Goal: Information Seeking & Learning: Learn about a topic

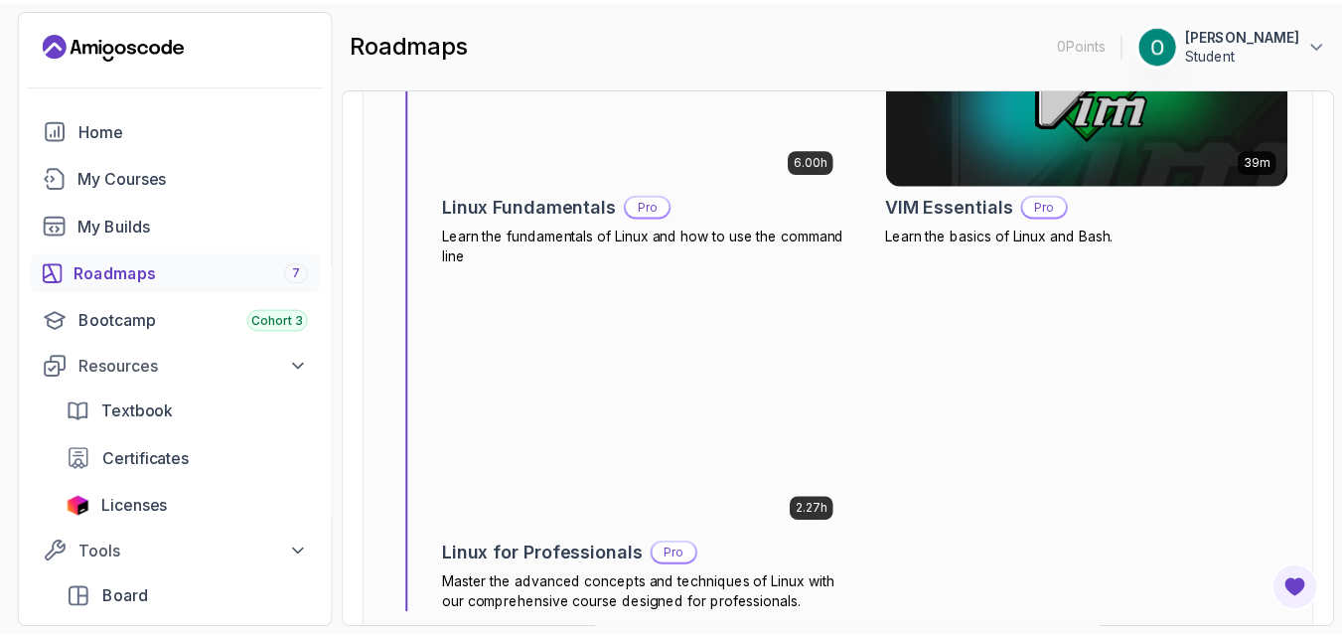
scroll to position [1073, 0]
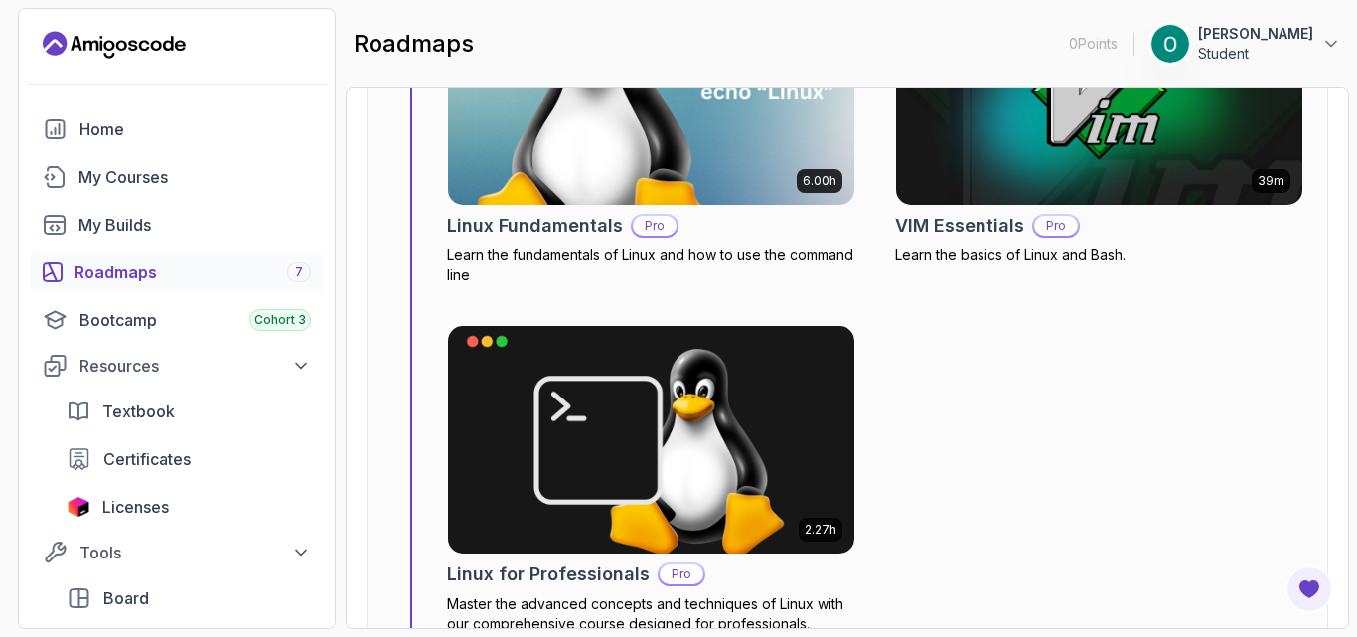
click at [711, 166] on img at bounding box center [651, 90] width 426 height 239
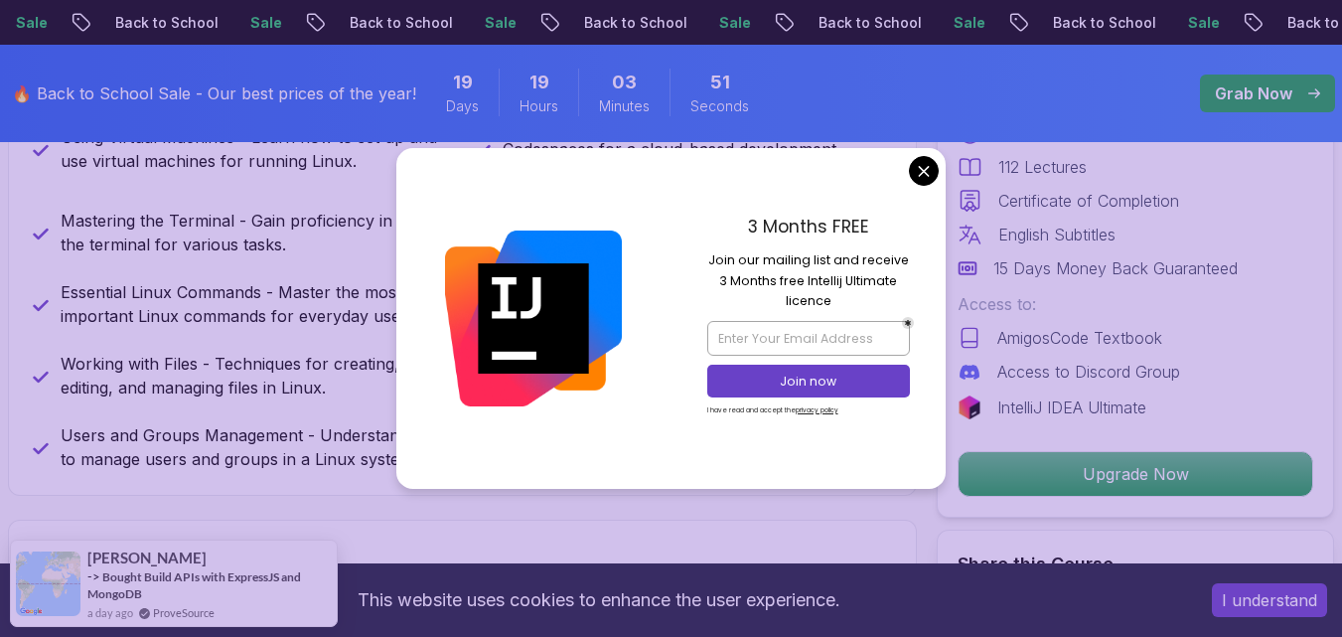
scroll to position [1311, 0]
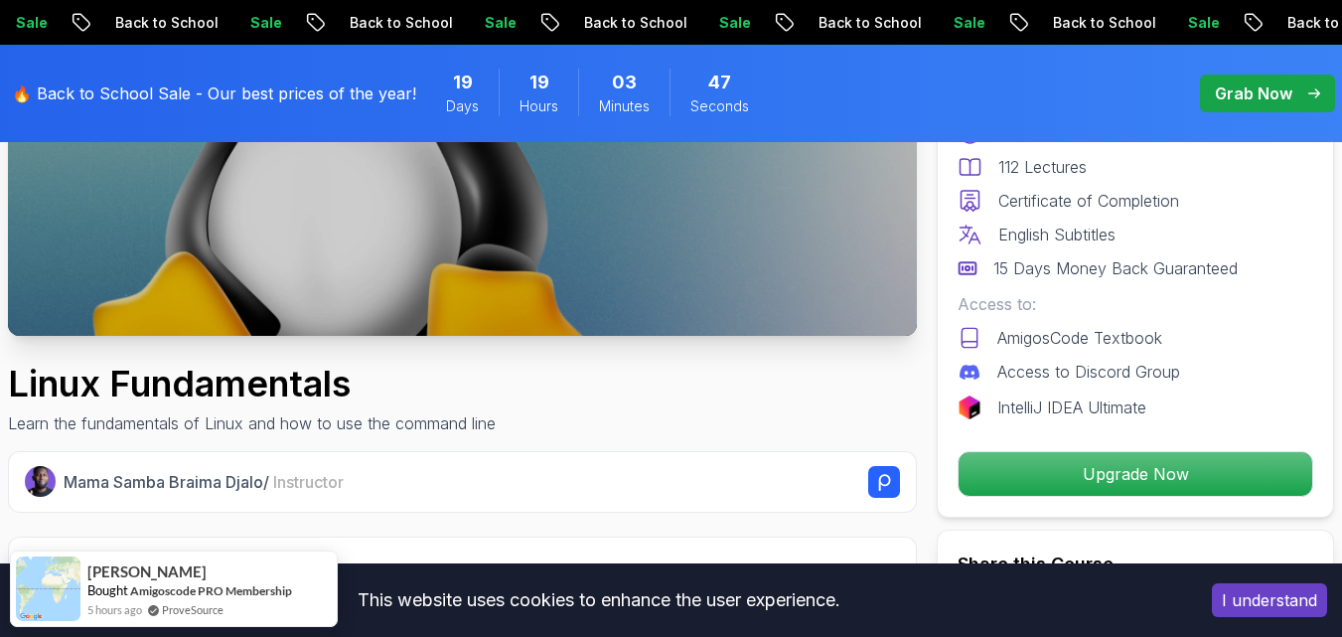
scroll to position [0, 0]
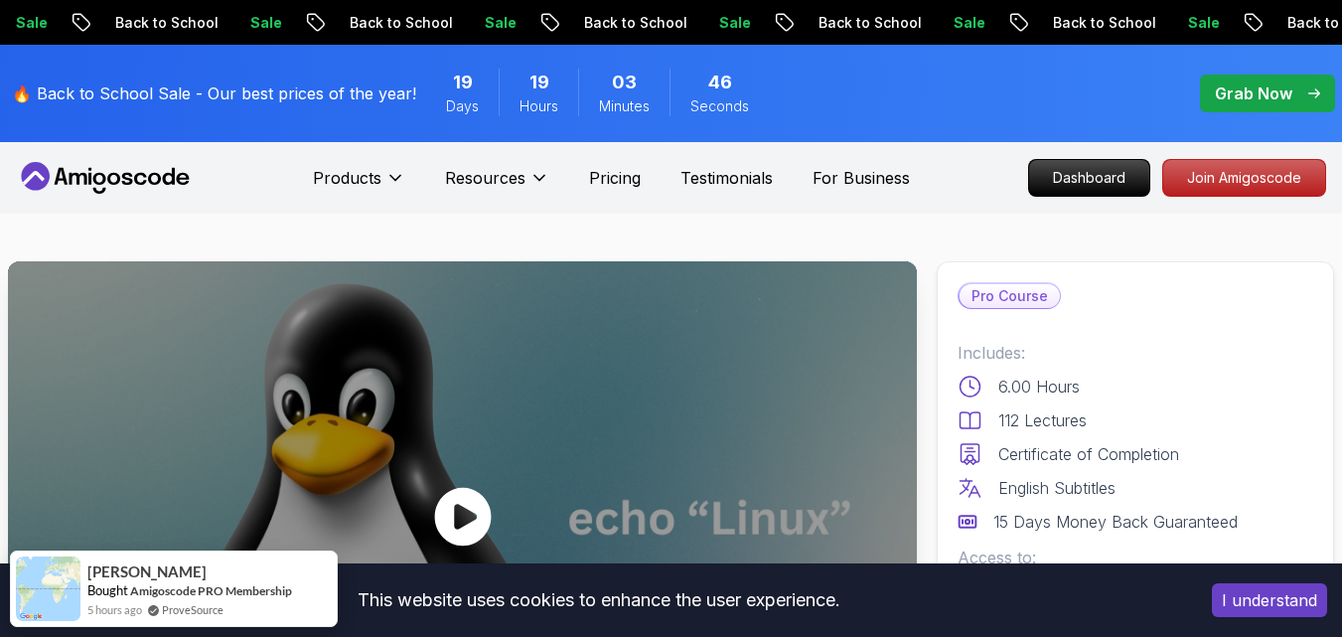
click at [465, 460] on div at bounding box center [462, 517] width 909 height 512
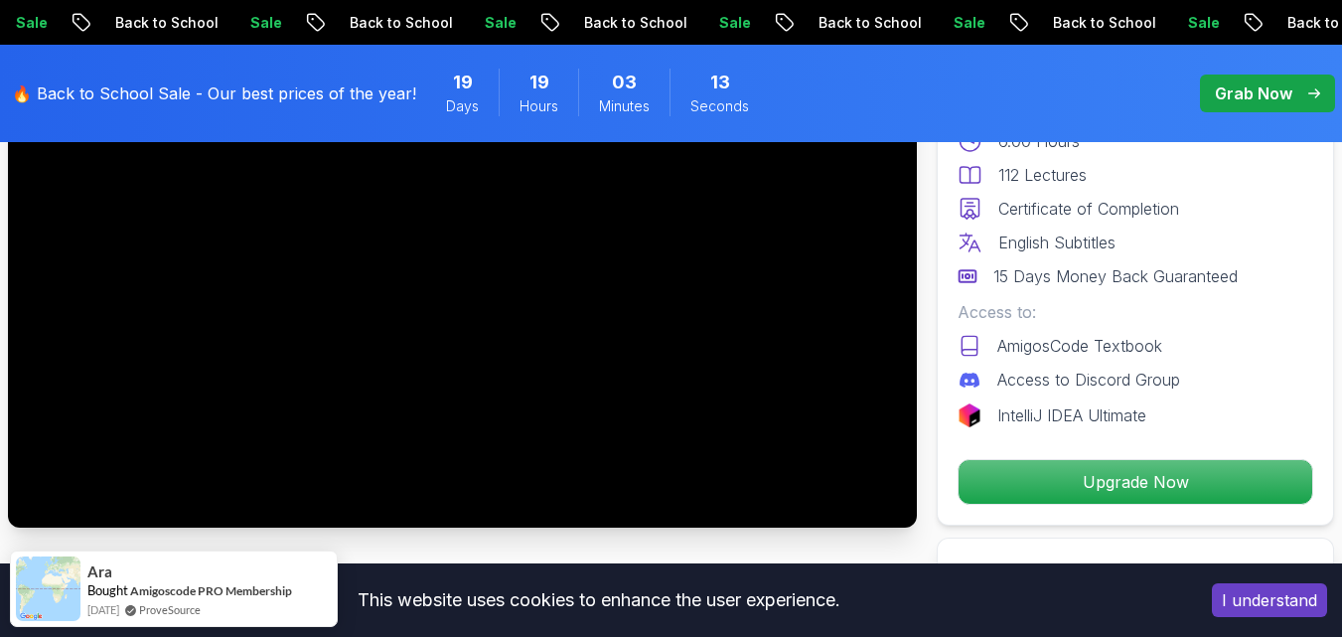
scroll to position [251, 0]
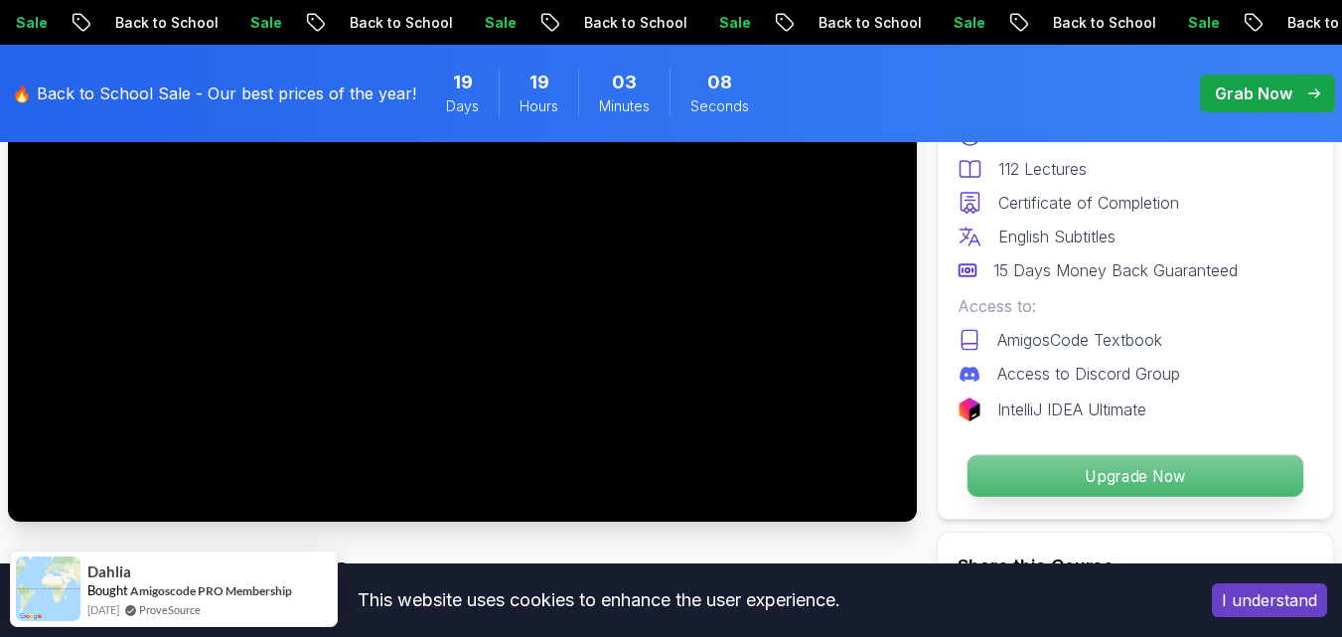
click at [1127, 481] on p "Upgrade Now" at bounding box center [1136, 476] width 336 height 42
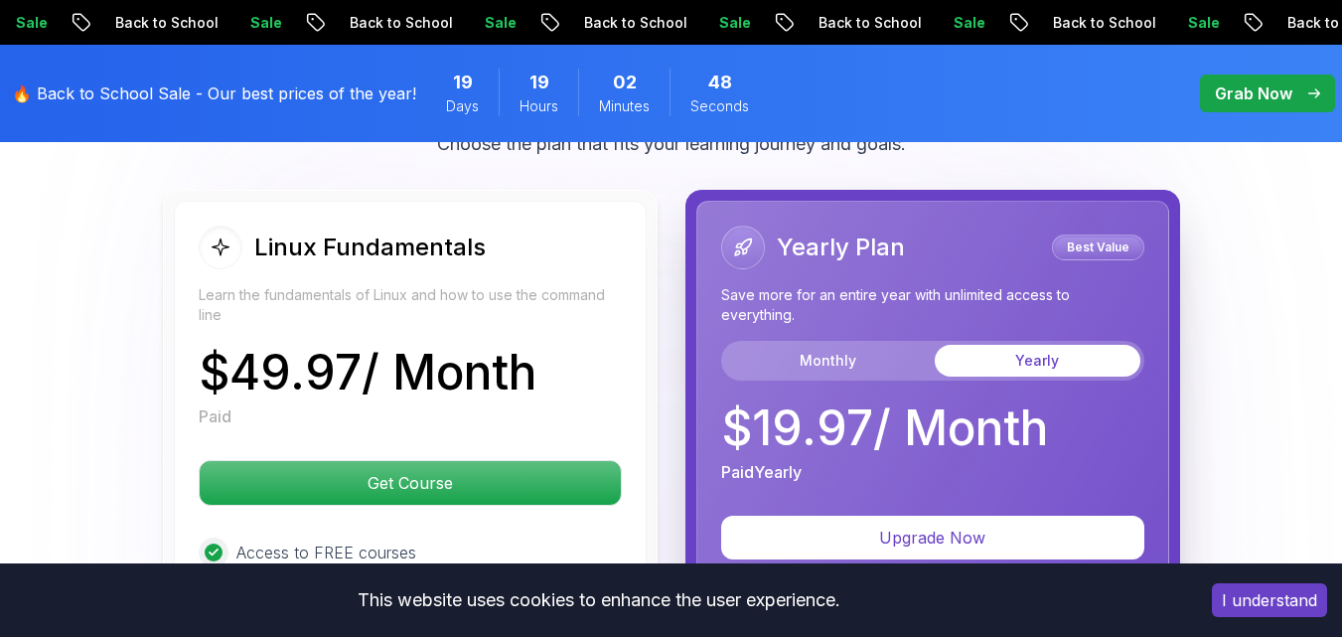
scroll to position [4498, 0]
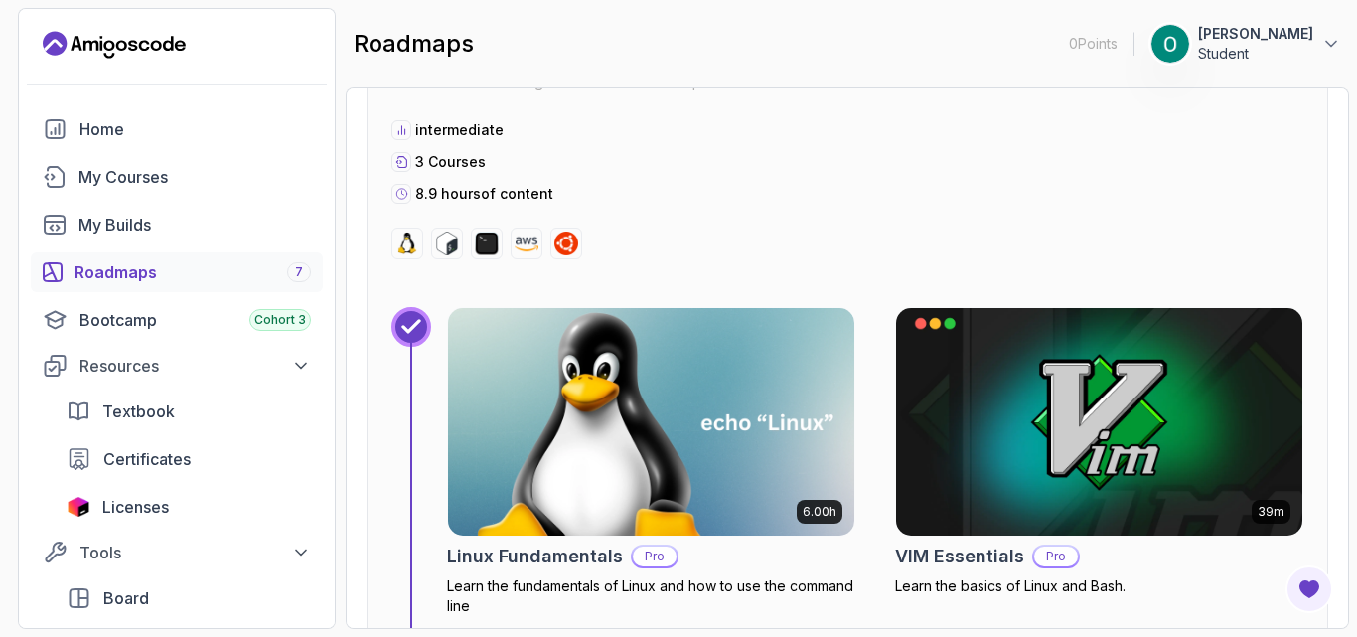
scroll to position [808, 0]
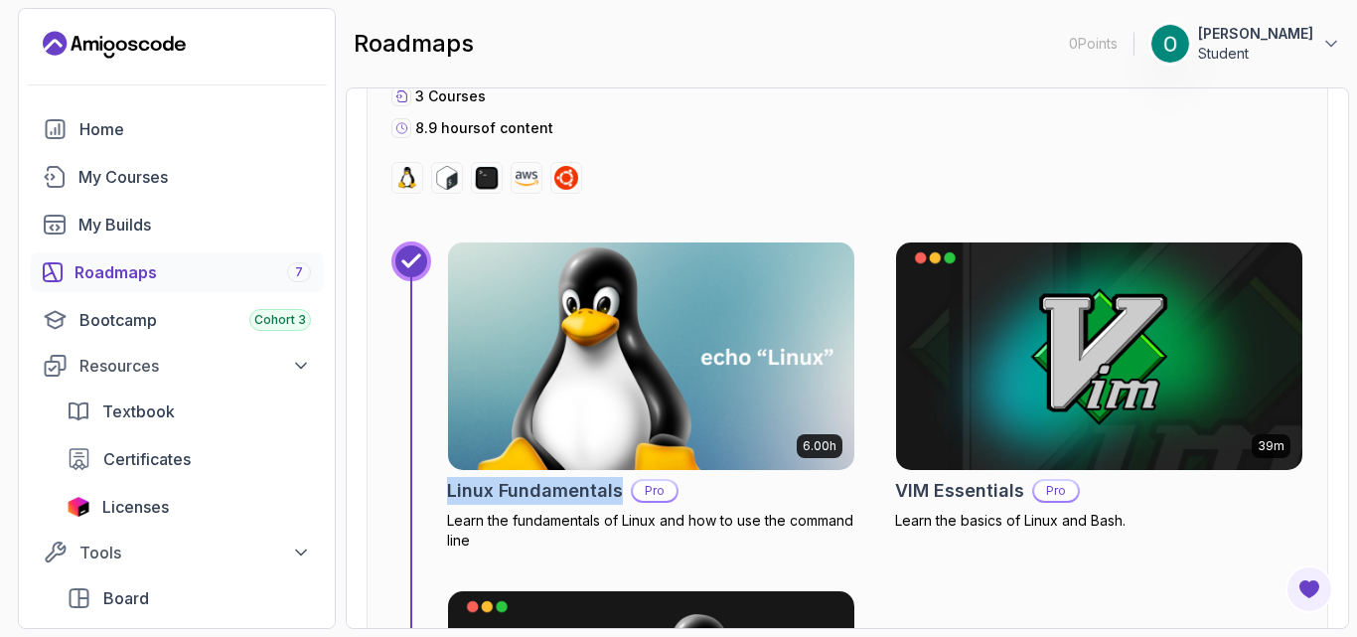
drag, startPoint x: 444, startPoint y: 493, endPoint x: 620, endPoint y: 503, distance: 176.1
click at [620, 503] on div "6.00h Linux Fundamentals Pro Learn the fundamentals of Linux and how to use the…" at bounding box center [847, 570] width 912 height 658
copy h2 "Linux Fundamentals"
click at [682, 534] on p "Learn the fundamentals of Linux and how to use the command line" at bounding box center [651, 531] width 408 height 40
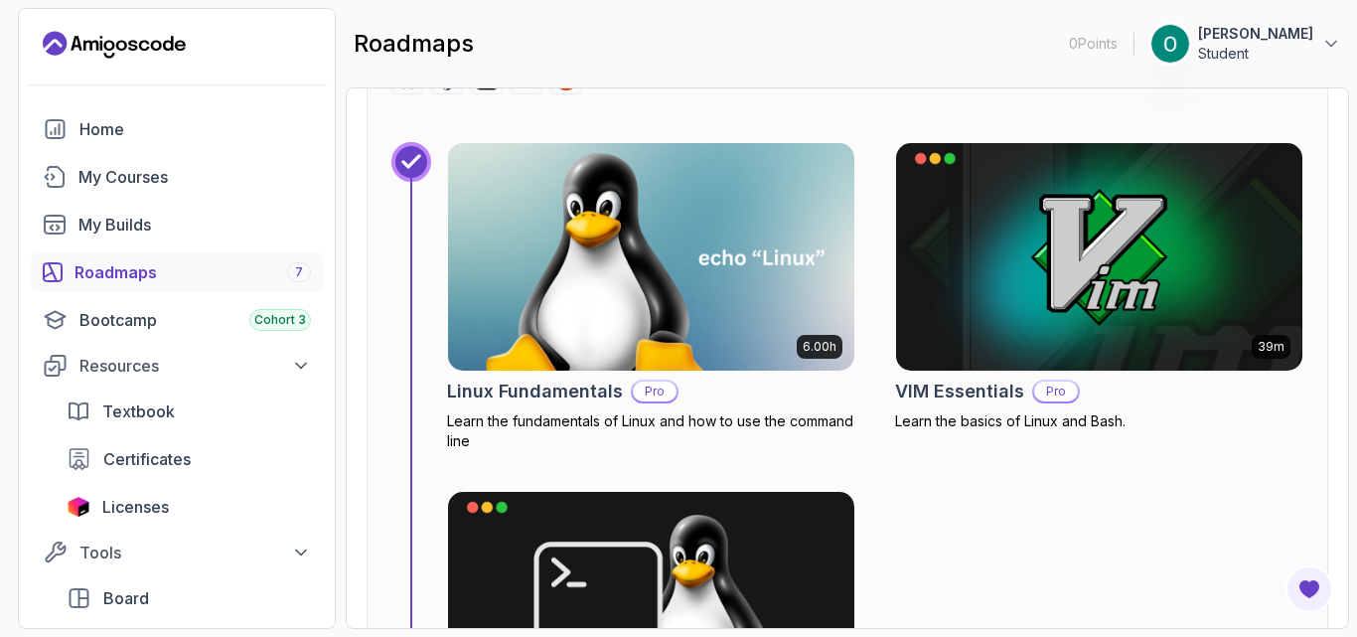
scroll to position [1066, 0]
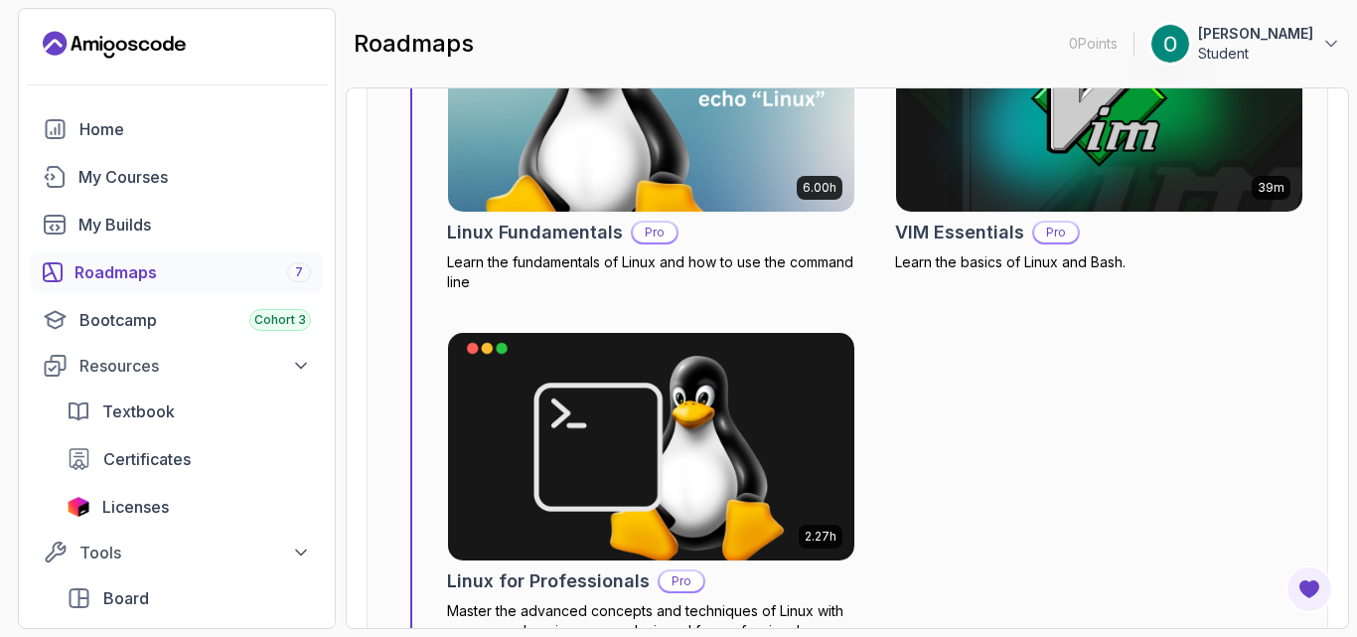
click at [1078, 390] on div "6.00h Linux Fundamentals Pro Learn the fundamentals of Linux and how to use the…" at bounding box center [875, 312] width 856 height 658
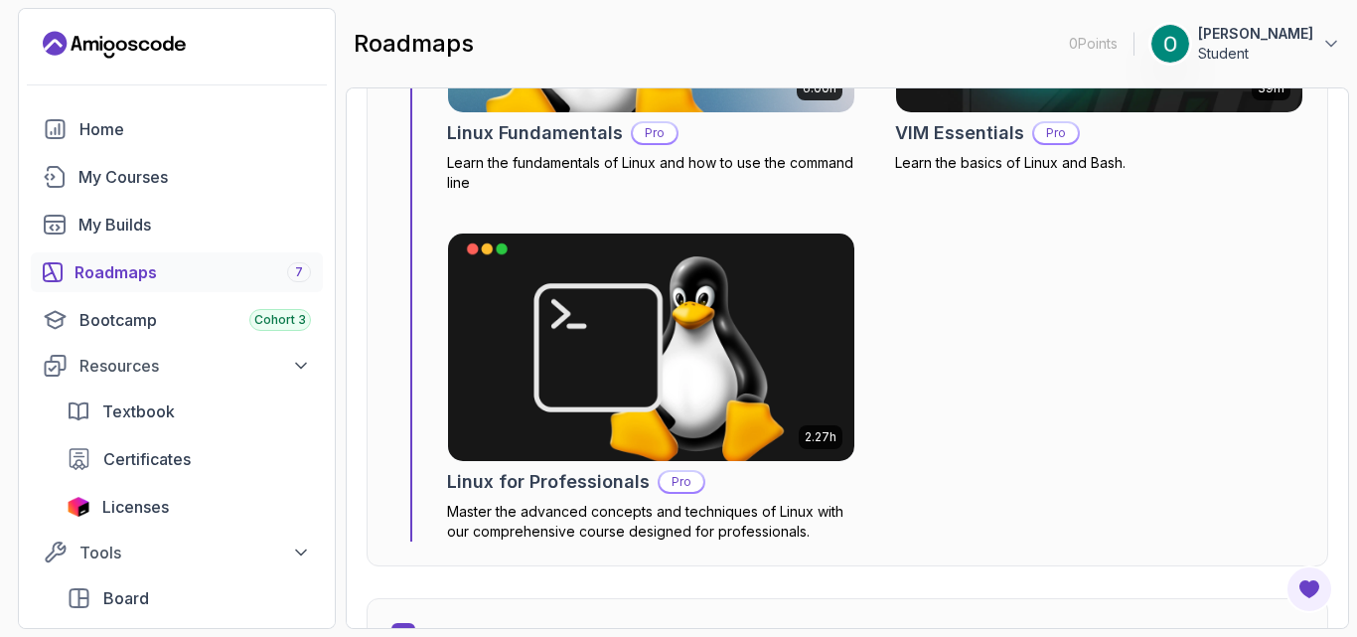
click at [1078, 388] on div "6.00h Linux Fundamentals Pro Learn the fundamentals of Linux and how to use the…" at bounding box center [875, 213] width 856 height 658
click at [138, 264] on div "Roadmaps 7" at bounding box center [193, 272] width 236 height 24
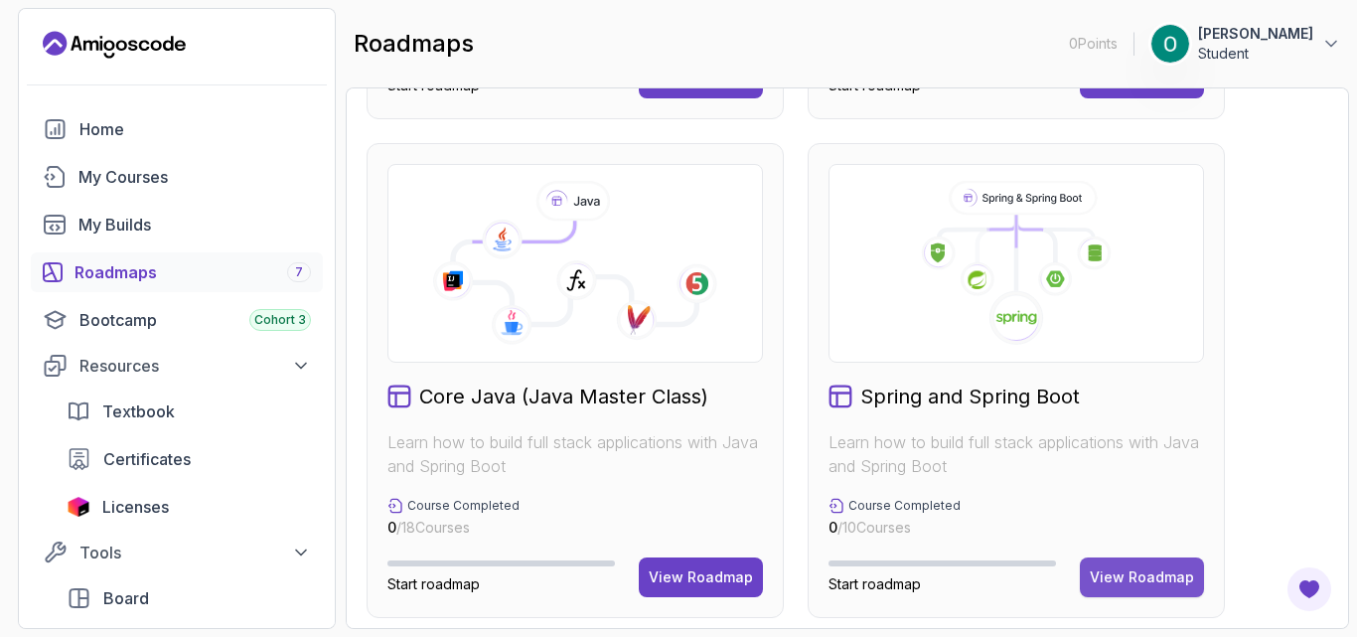
scroll to position [583, 0]
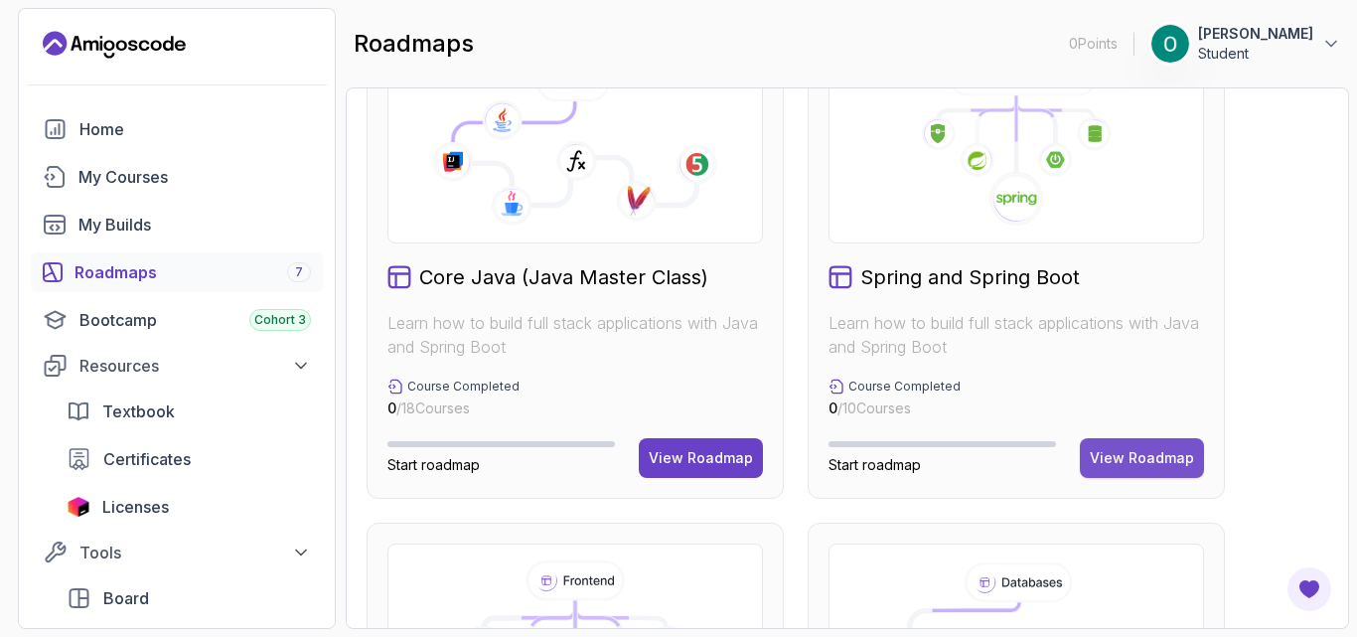
click at [1146, 453] on div "View Roadmap" at bounding box center [1142, 458] width 104 height 20
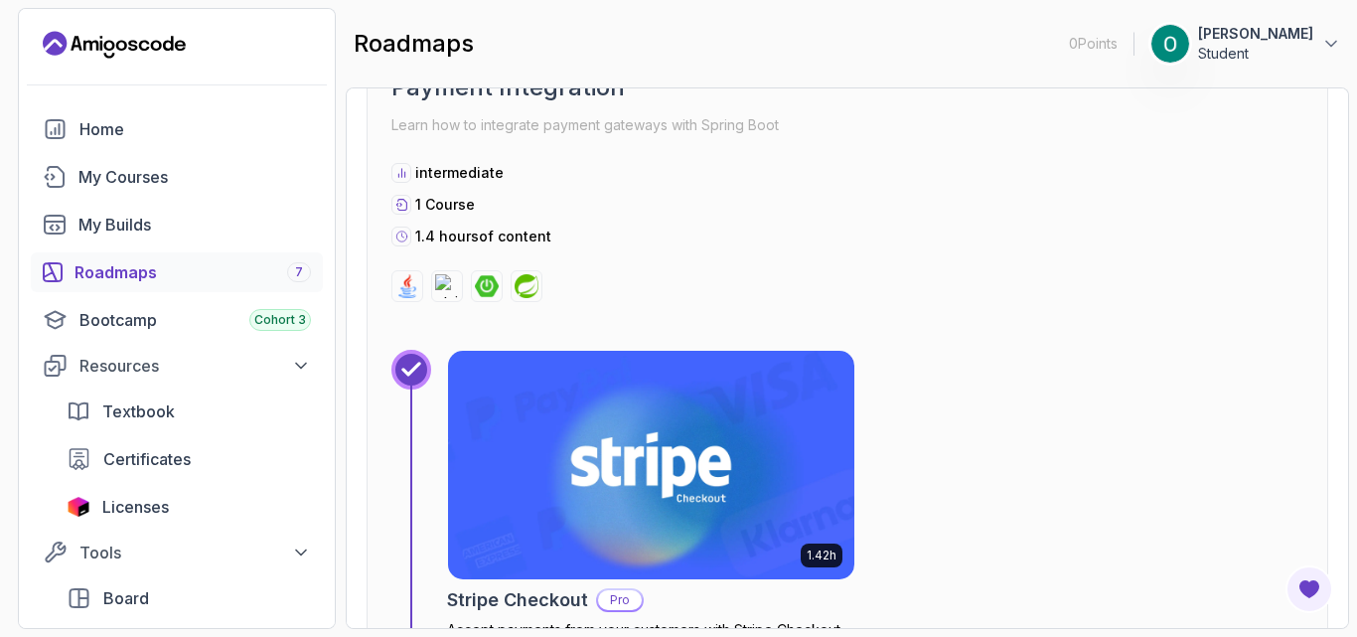
scroll to position [6259, 0]
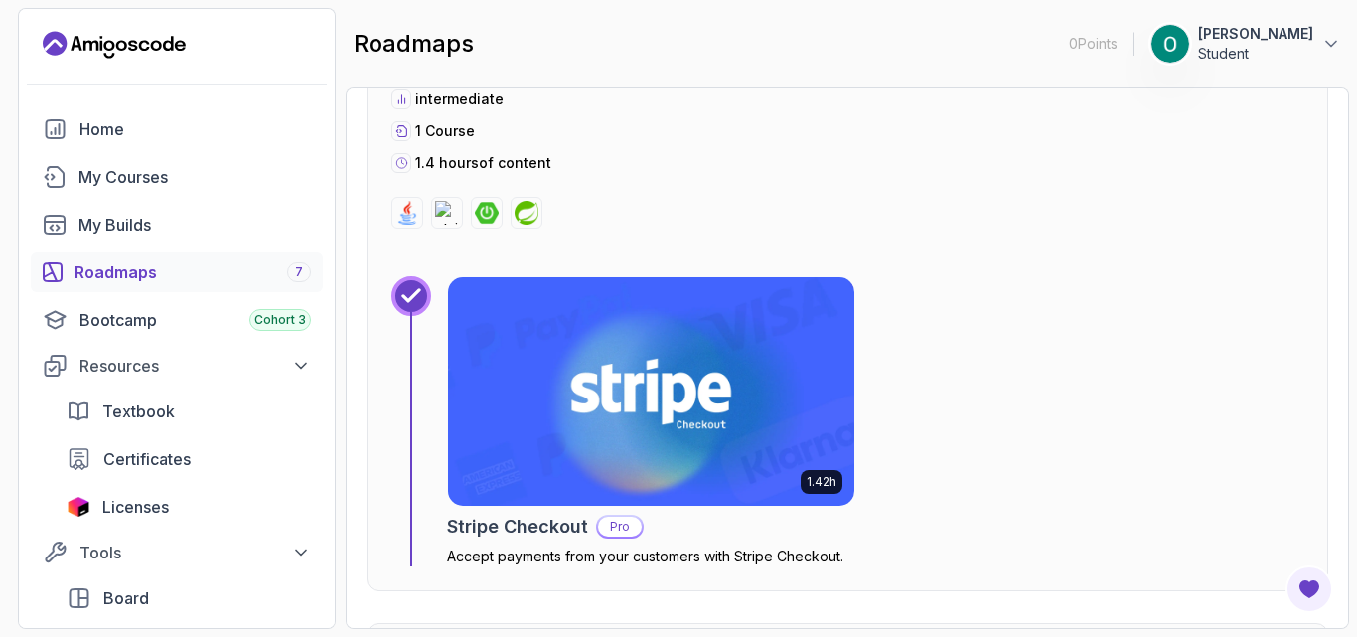
click at [876, 337] on div "1.42h Stripe Checkout Pro Accept payments from your customers with Stripe Check…" at bounding box center [875, 420] width 856 height 289
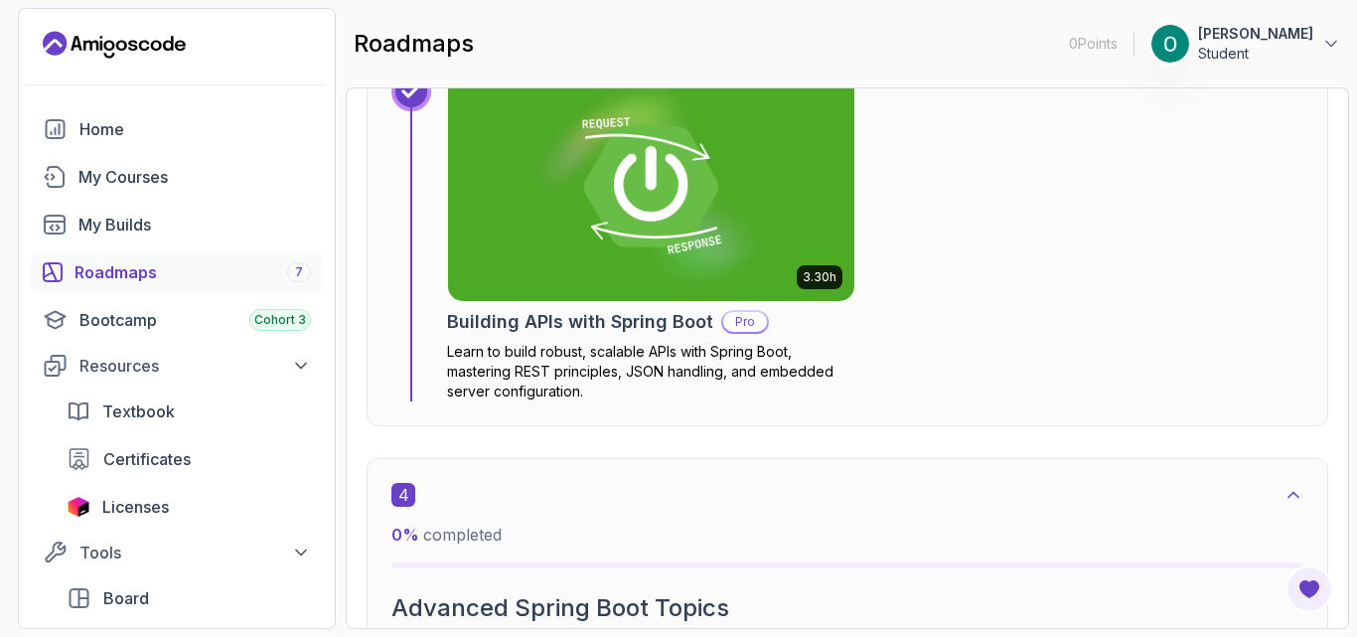
scroll to position [2546, 0]
